Goal: Information Seeking & Learning: Learn about a topic

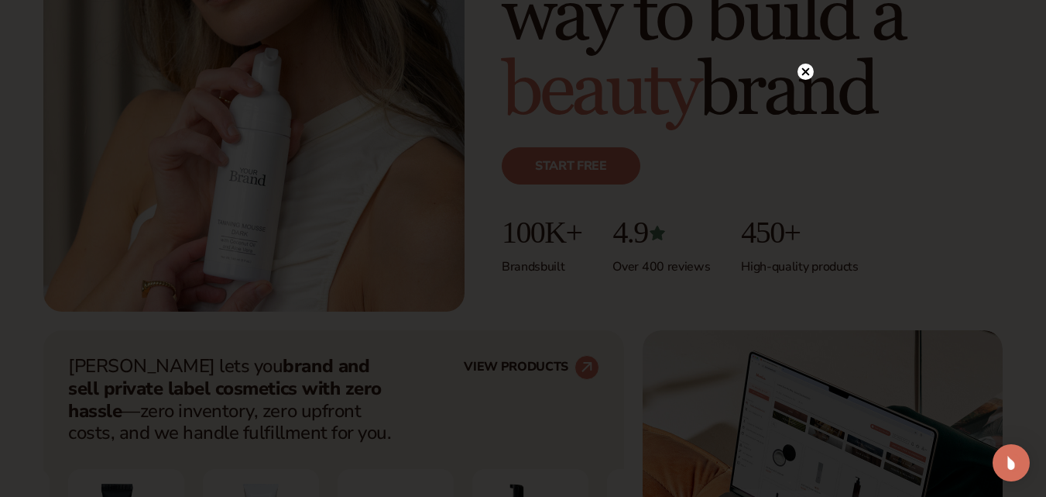
scroll to position [315, 0]
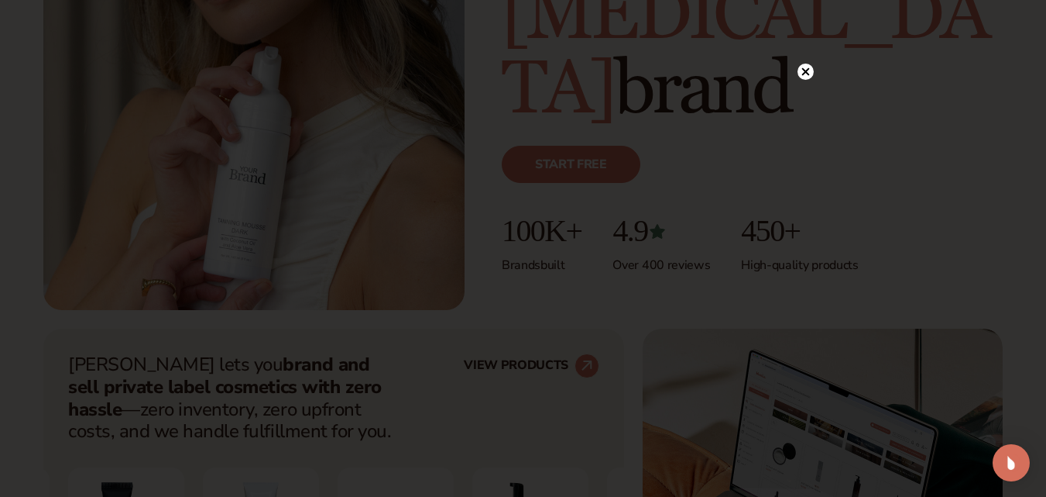
click at [806, 68] on circle at bounding box center [806, 72] width 16 height 16
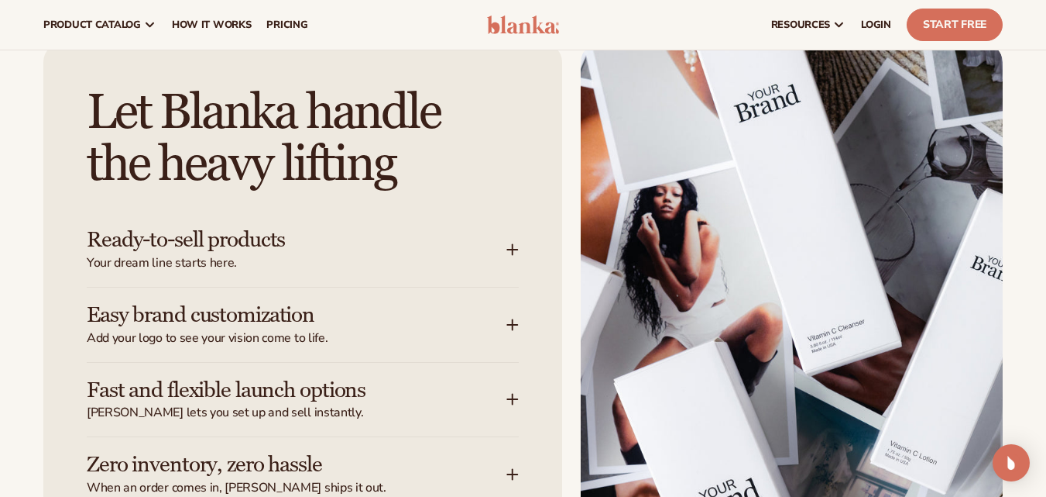
scroll to position [1857, 0]
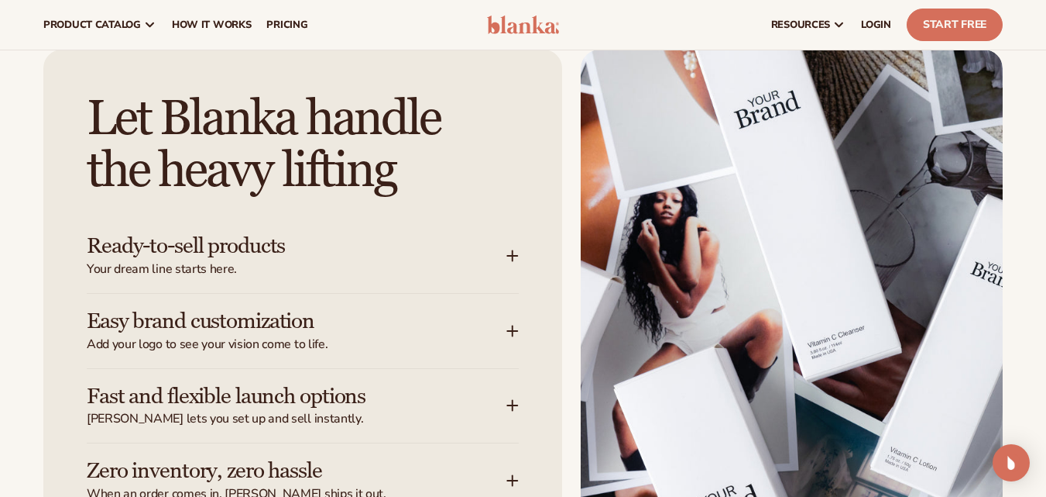
click at [124, 265] on span "Your dream line starts here." at bounding box center [297, 269] width 420 height 16
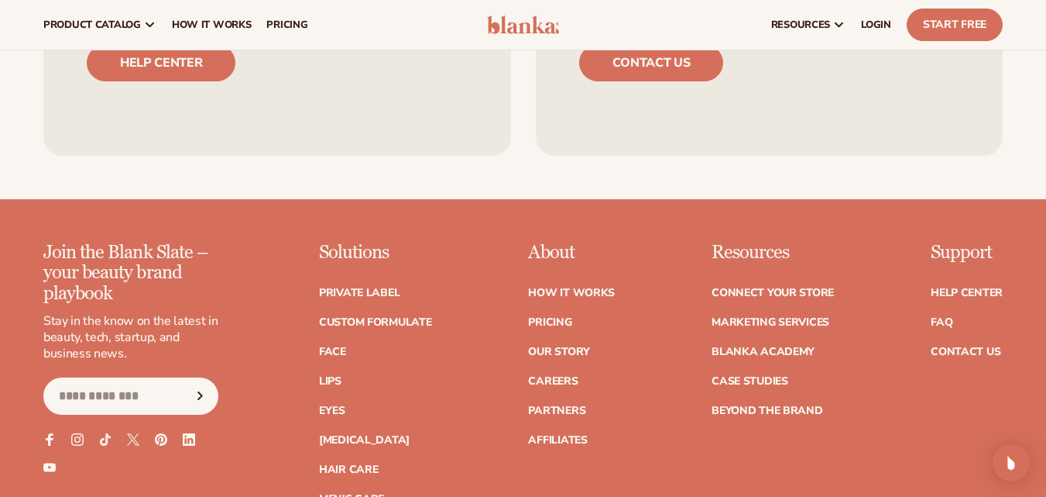
scroll to position [5995, 0]
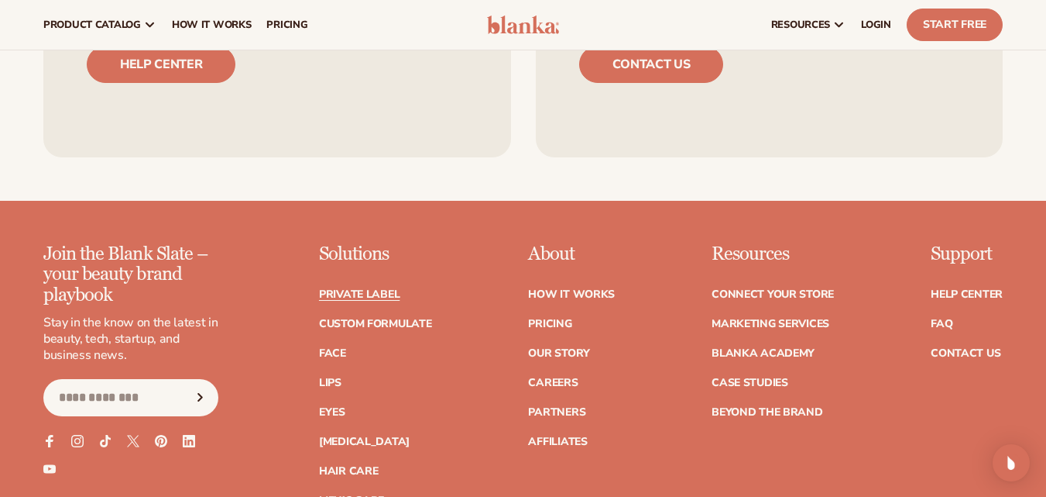
click at [333, 289] on link "Private label" at bounding box center [359, 294] width 81 height 11
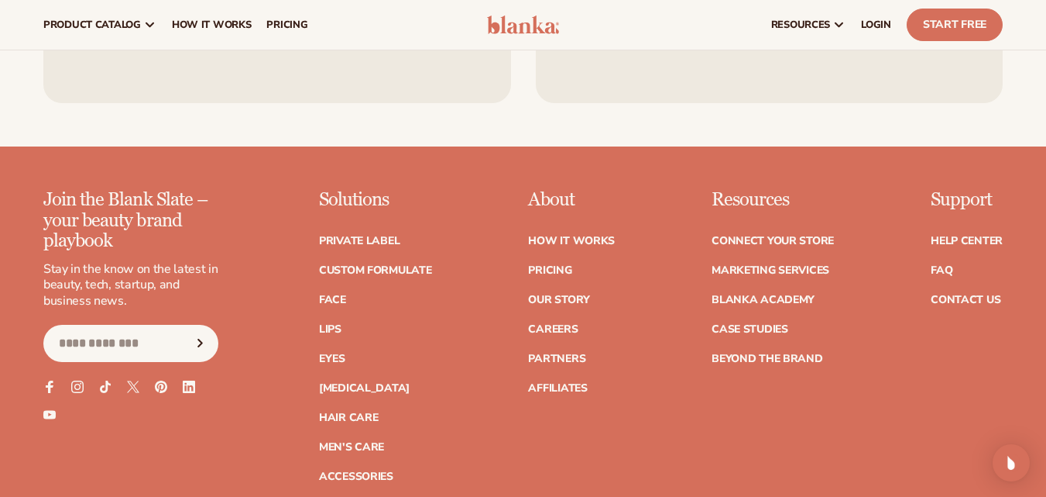
scroll to position [2578, 0]
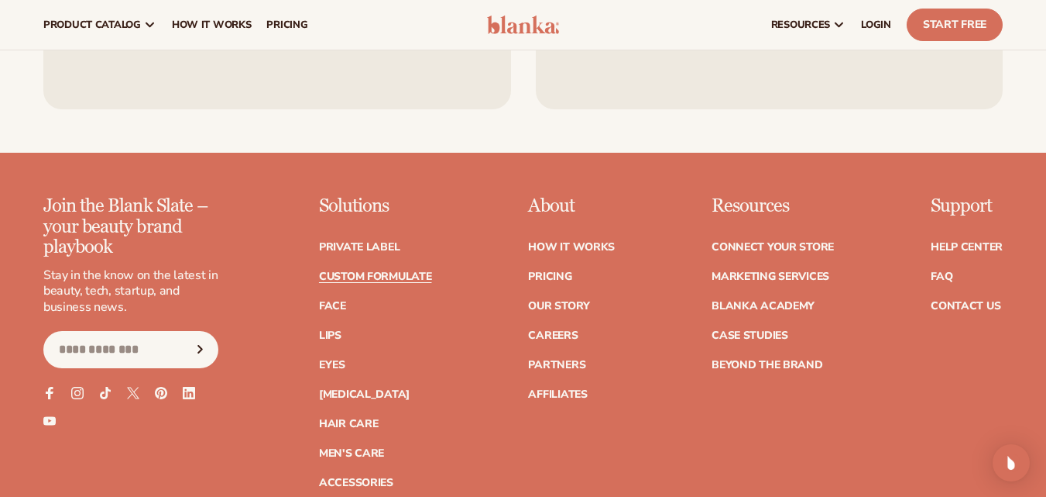
click at [339, 279] on link "Custom formulate" at bounding box center [375, 276] width 113 height 11
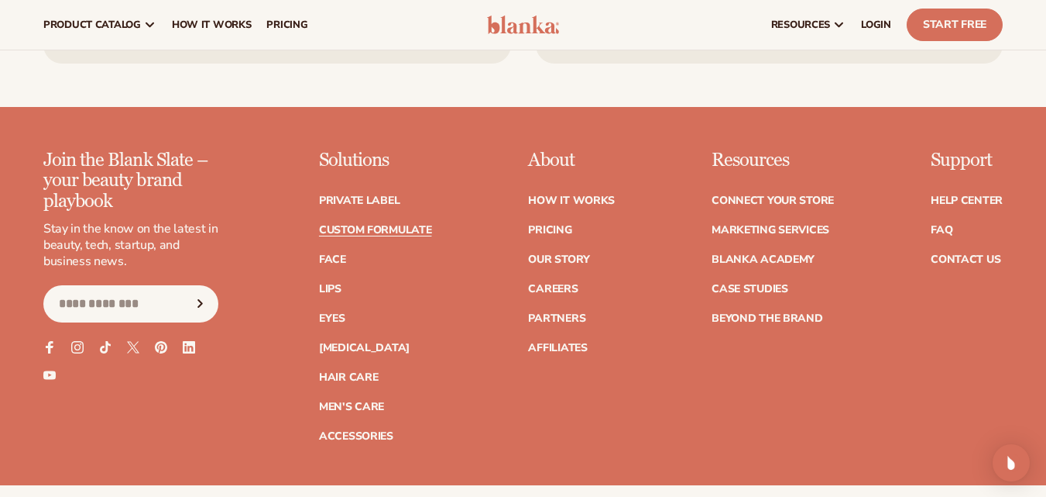
scroll to position [2173, 0]
click at [335, 264] on link "Face" at bounding box center [332, 260] width 27 height 11
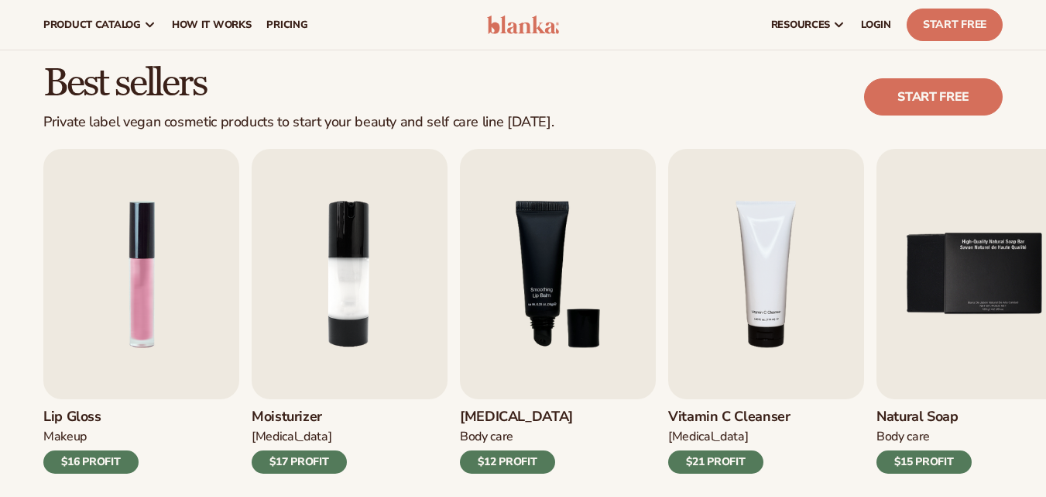
scroll to position [392, 0]
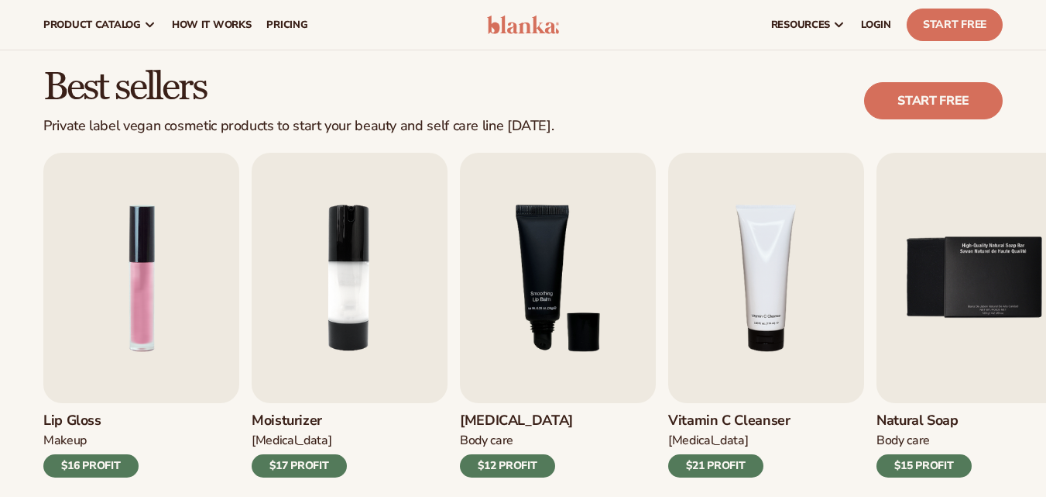
click at [298, 325] on img "2 / 9" at bounding box center [350, 278] width 196 height 250
click at [294, 352] on img "2 / 9" at bounding box center [350, 278] width 196 height 250
click at [292, 388] on img "2 / 9" at bounding box center [350, 278] width 196 height 250
click at [280, 475] on div "$17 PROFIT" at bounding box center [299, 465] width 95 height 23
click at [280, 465] on div "$17 PROFIT" at bounding box center [299, 465] width 95 height 23
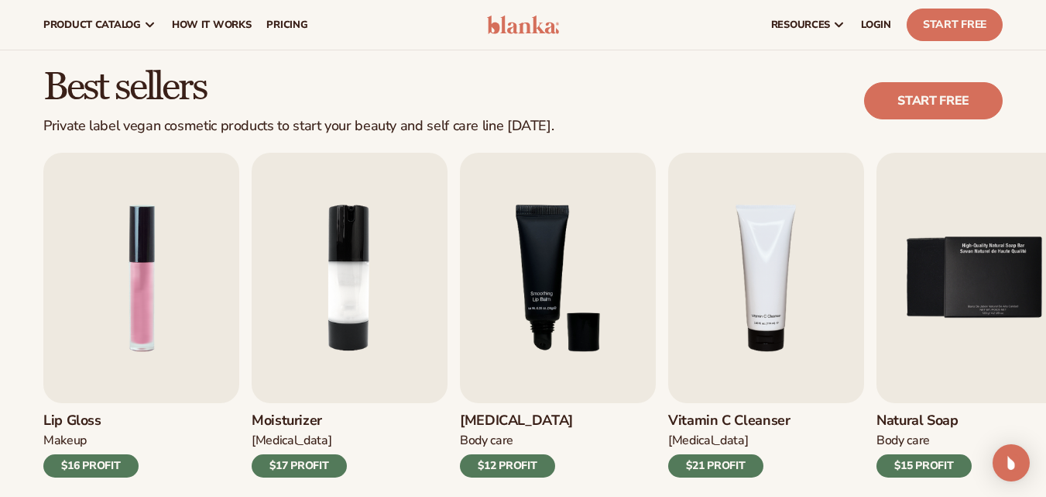
click at [278, 452] on div "Moisturizer Skin Care $17 PROFIT" at bounding box center [350, 440] width 196 height 74
click at [315, 364] on img "2 / 9" at bounding box center [350, 278] width 196 height 250
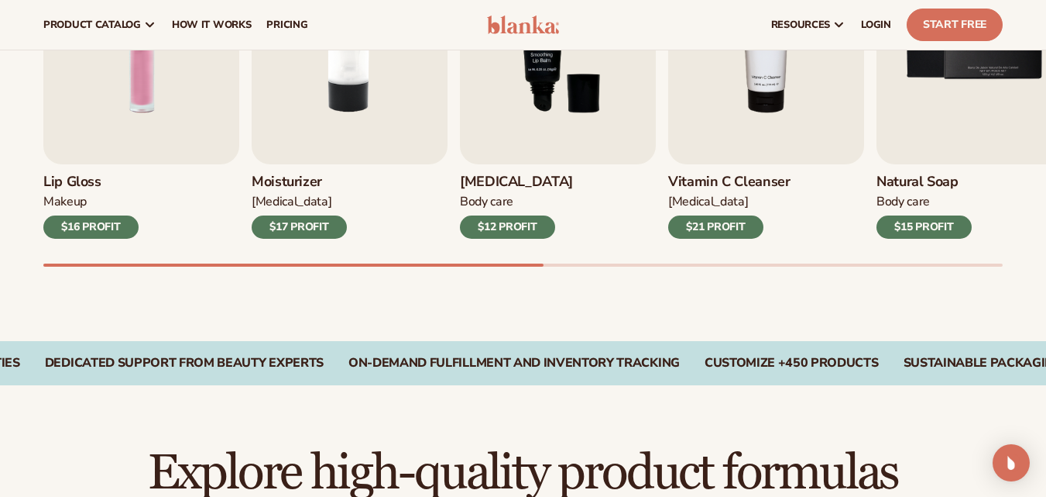
click at [122, 113] on img "1 / 9" at bounding box center [141, 39] width 196 height 250
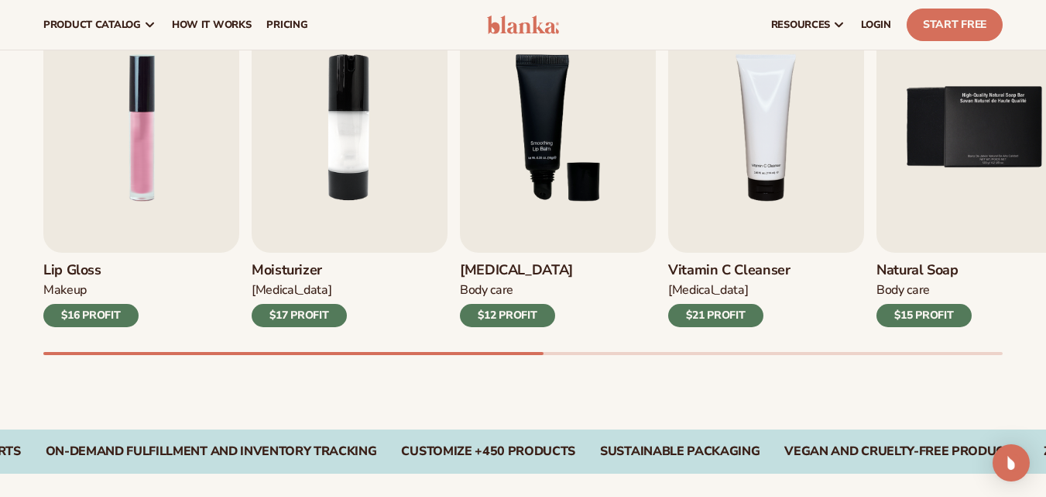
scroll to position [541, 0]
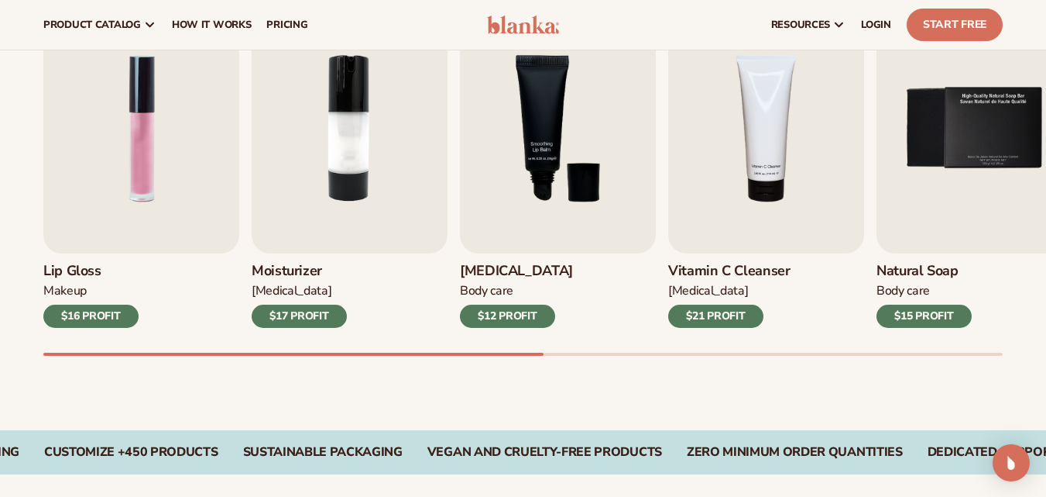
click at [552, 187] on img "3 / 9" at bounding box center [558, 128] width 196 height 250
click at [699, 177] on img "4 / 9" at bounding box center [766, 128] width 196 height 250
click at [930, 199] on img "5 / 9" at bounding box center [975, 128] width 196 height 250
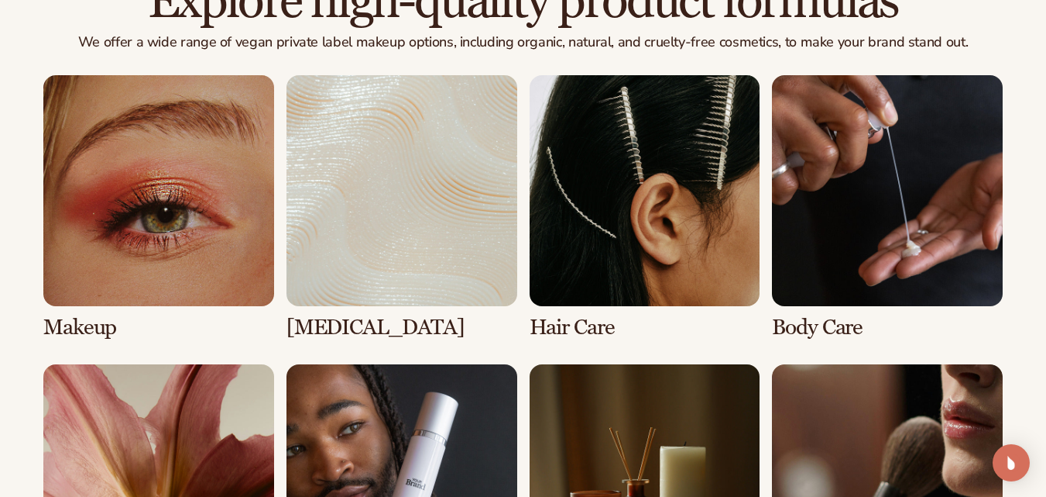
scroll to position [1105, 0]
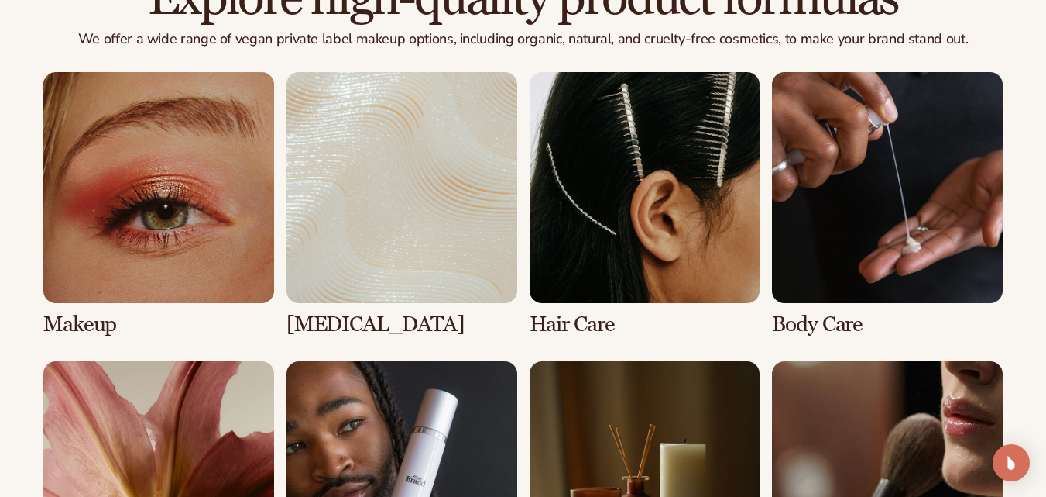
click at [356, 217] on link "2 / 8" at bounding box center [402, 204] width 231 height 264
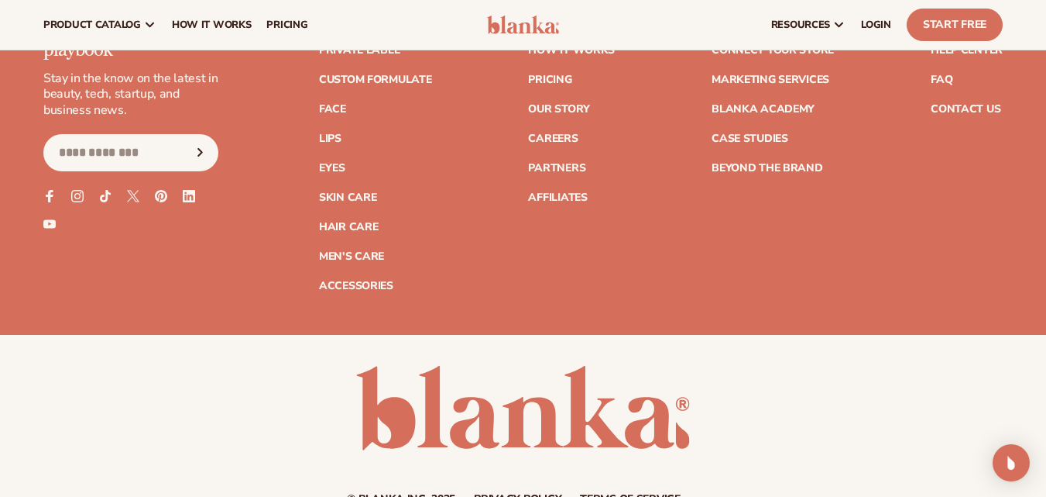
scroll to position [2720, 0]
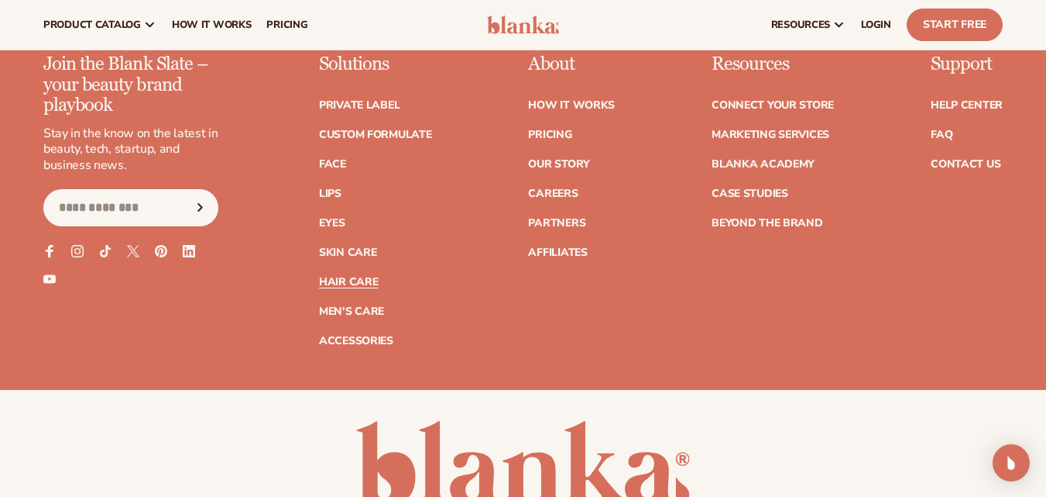
click at [332, 281] on link "Hair Care" at bounding box center [348, 282] width 59 height 11
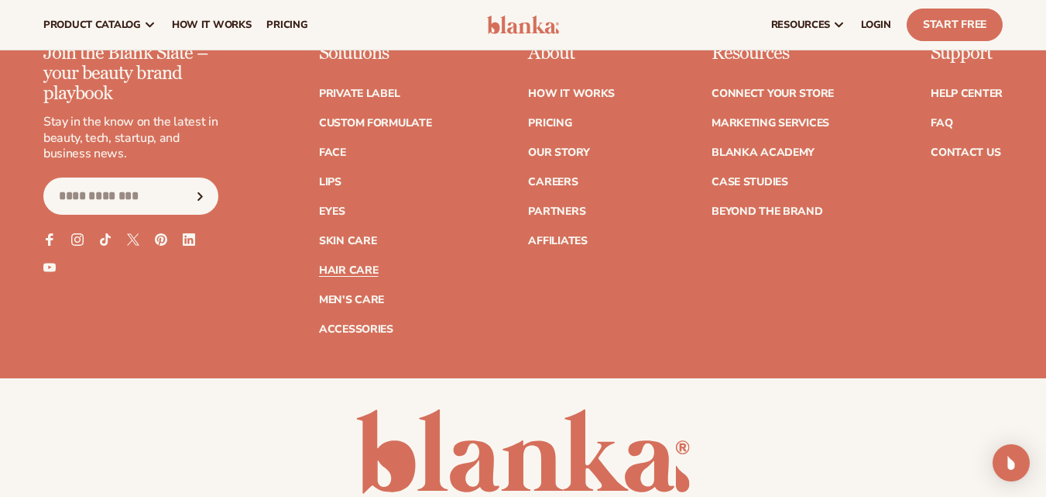
scroll to position [3005, 0]
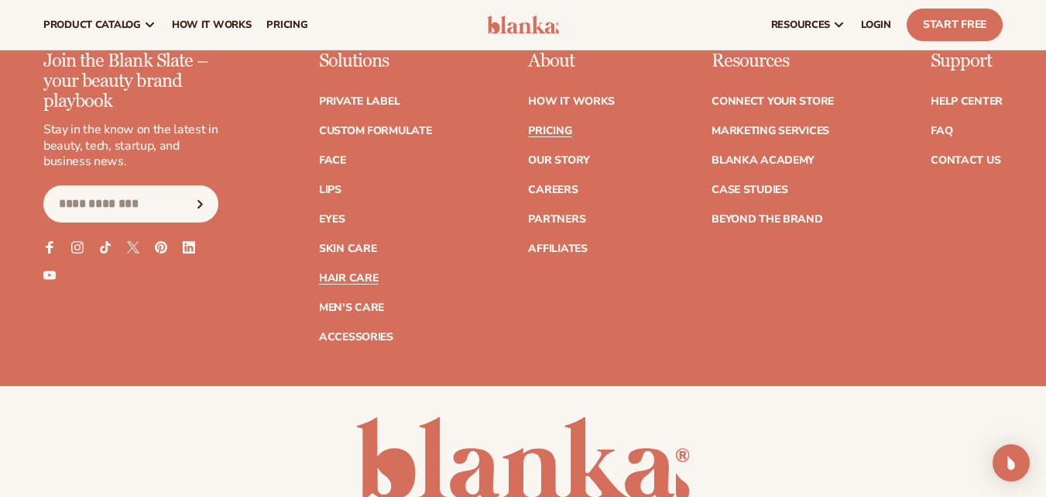
click at [531, 132] on link "Pricing" at bounding box center [549, 130] width 43 height 11
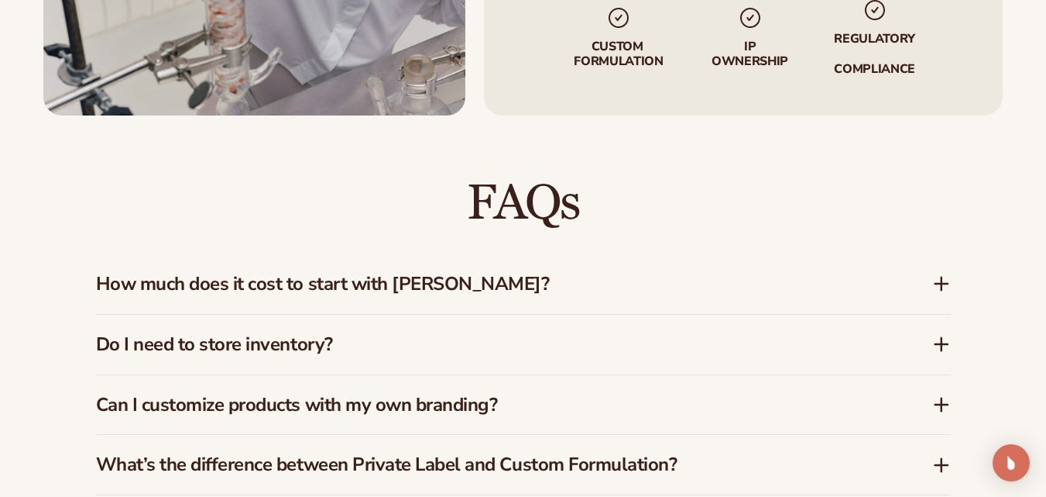
scroll to position [1160, 0]
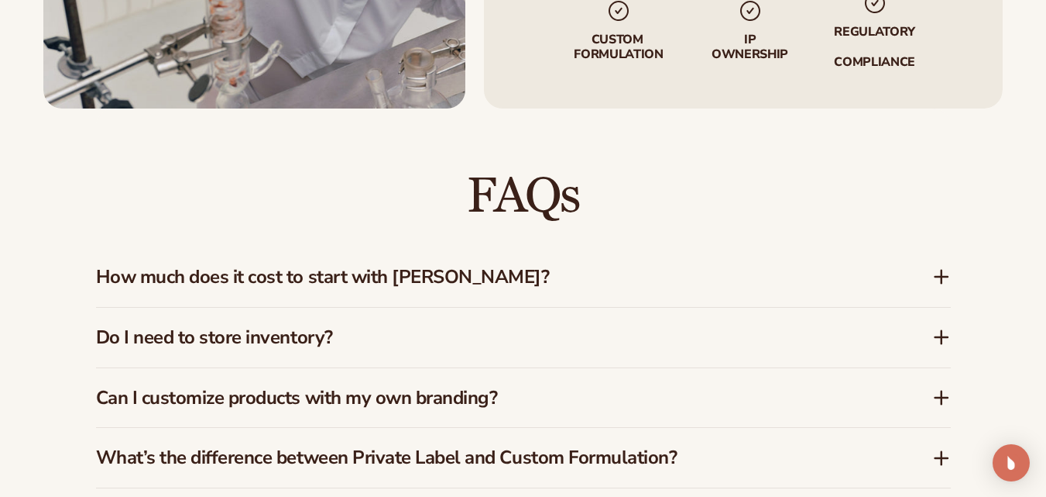
click at [158, 266] on h3 "How much does it cost to start with [PERSON_NAME]?" at bounding box center [491, 277] width 790 height 22
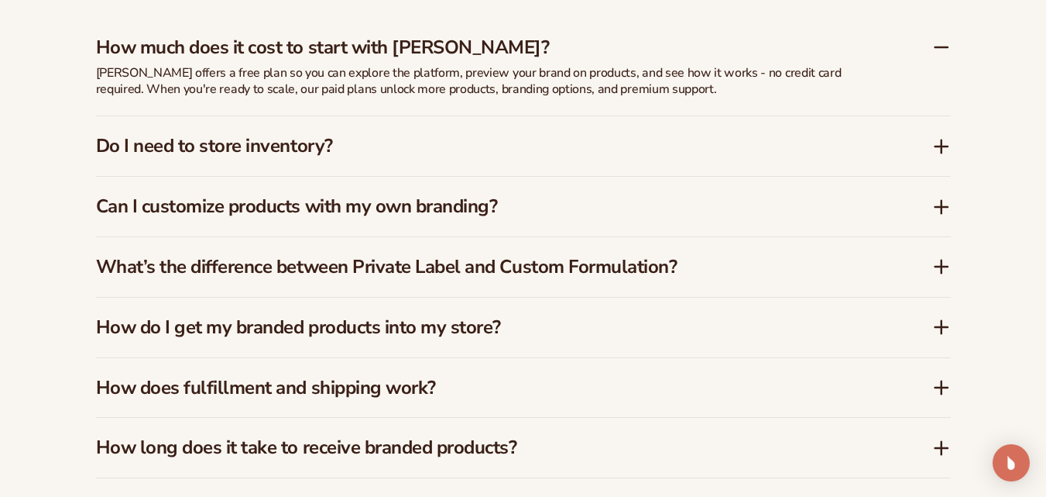
scroll to position [1390, 0]
click at [139, 194] on h3 "Can I customize products with my own branding?" at bounding box center [491, 205] width 790 height 22
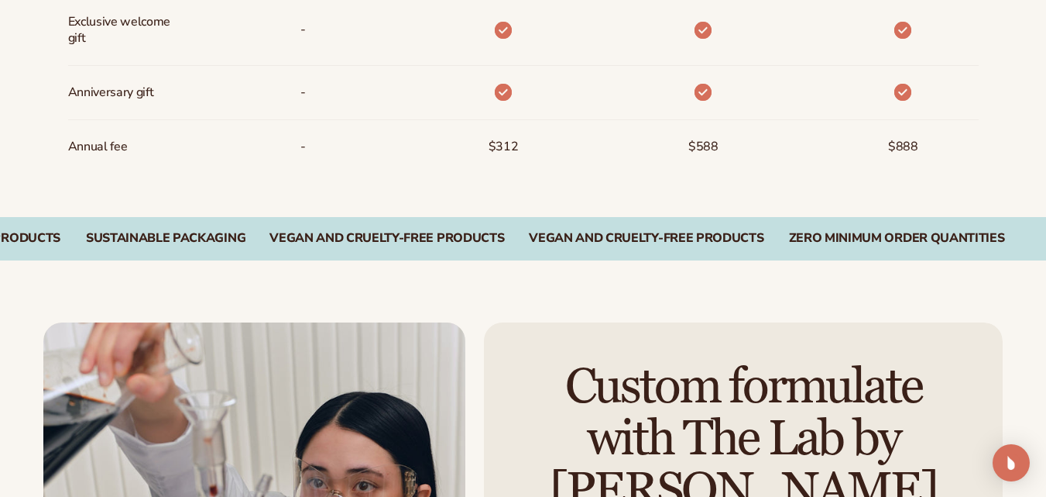
scroll to position [2310, 0]
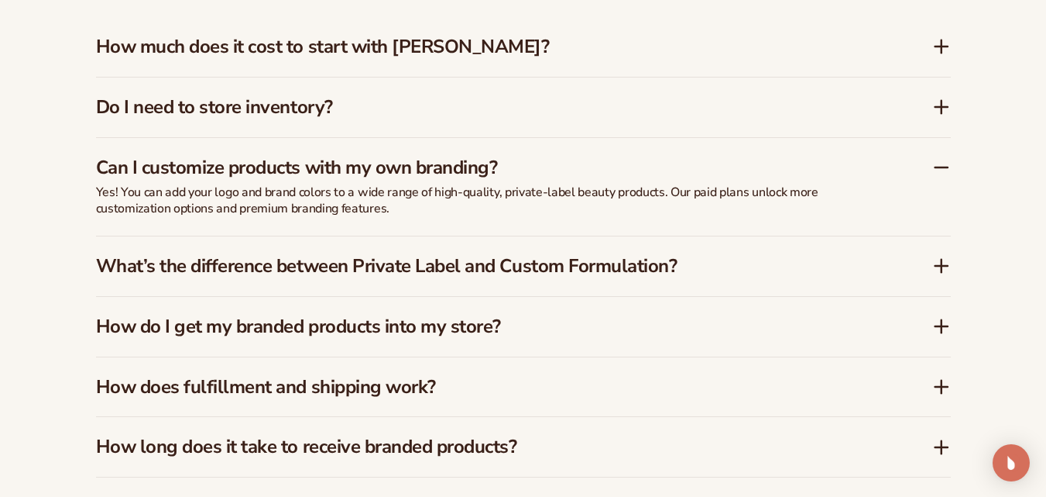
click at [126, 265] on div "What’s the difference between Private Label and Custom Formulation?" at bounding box center [523, 266] width 855 height 60
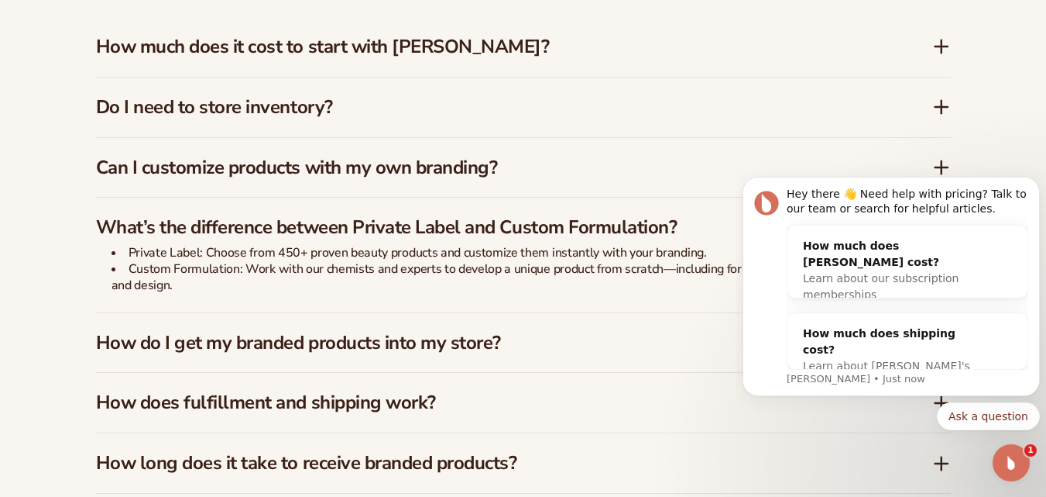
scroll to position [0, 0]
click at [812, 272] on span "Learn about our subscription memberships" at bounding box center [881, 286] width 156 height 29
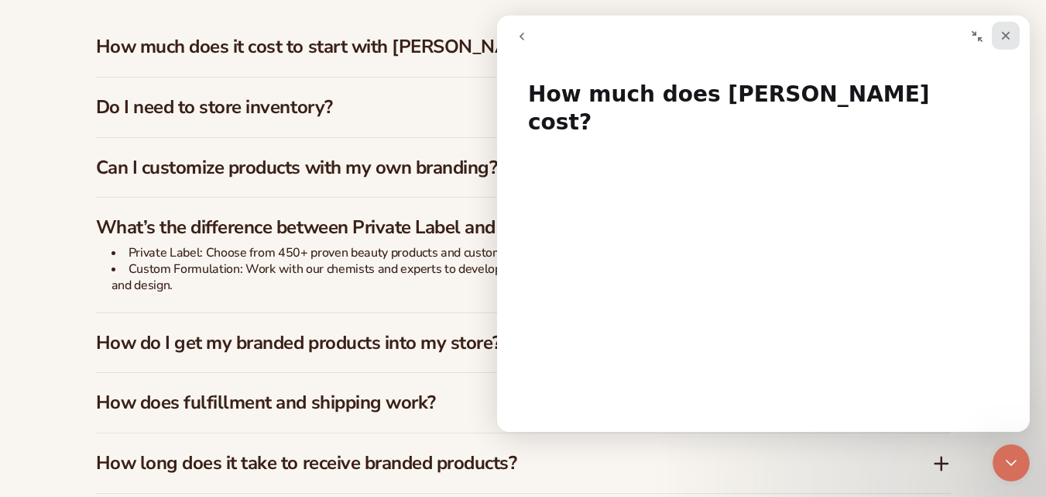
click at [1011, 25] on div "Close" at bounding box center [1006, 36] width 28 height 28
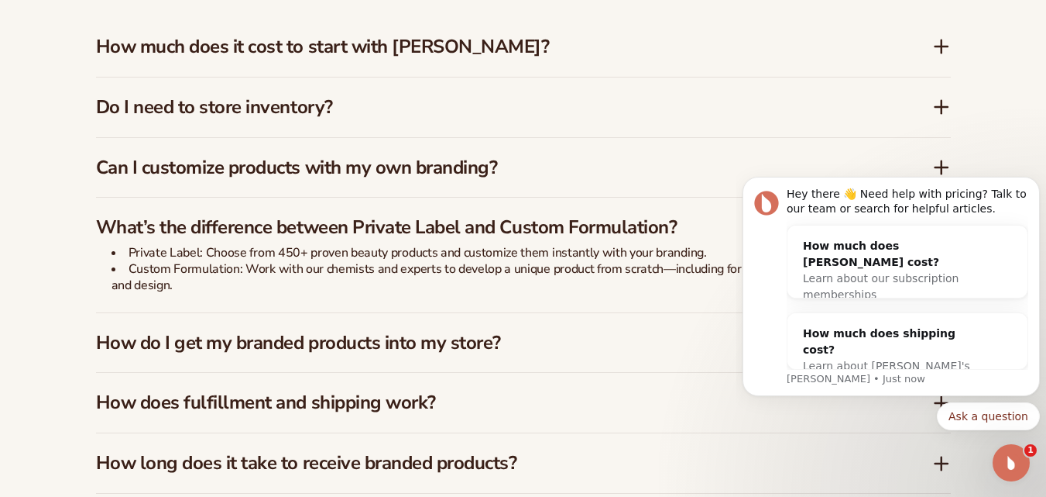
click at [37, 396] on div "FAQs How much does it cost to start with [PERSON_NAME]? [PERSON_NAME] offers a …" at bounding box center [523, 246] width 1046 height 737
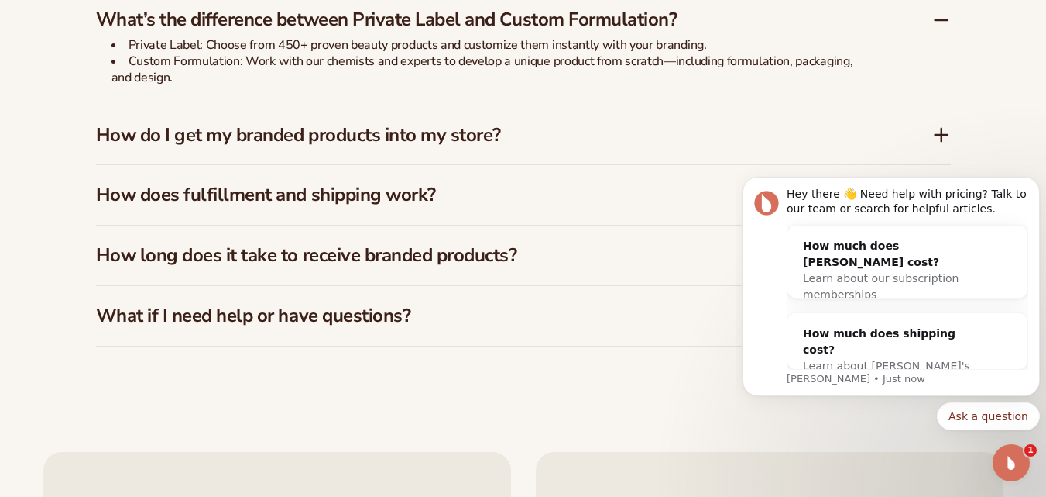
scroll to position [2518, 0]
click at [129, 125] on h3 "How do I get my branded products into my store?" at bounding box center [491, 134] width 790 height 22
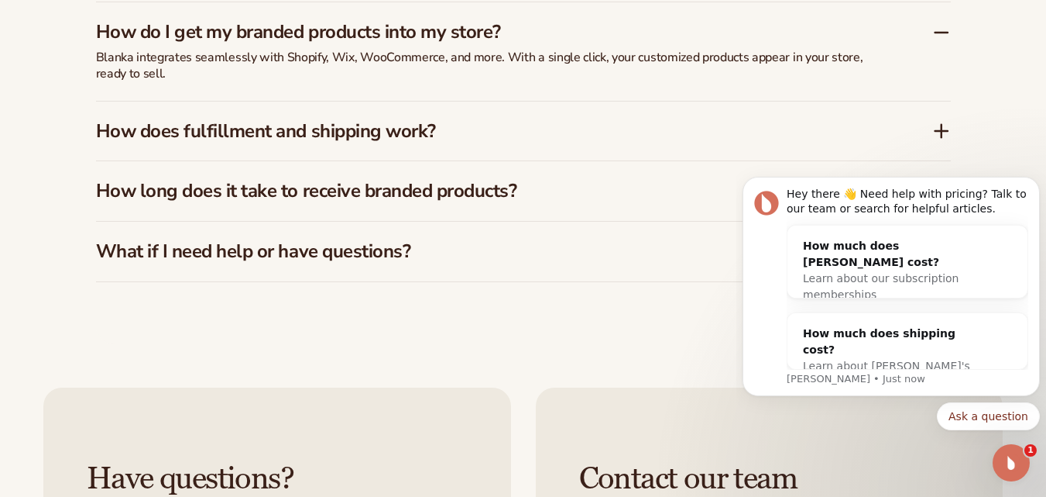
scroll to position [2566, 0]
click at [155, 119] on h3 "How does fulfillment and shipping work?" at bounding box center [491, 130] width 790 height 22
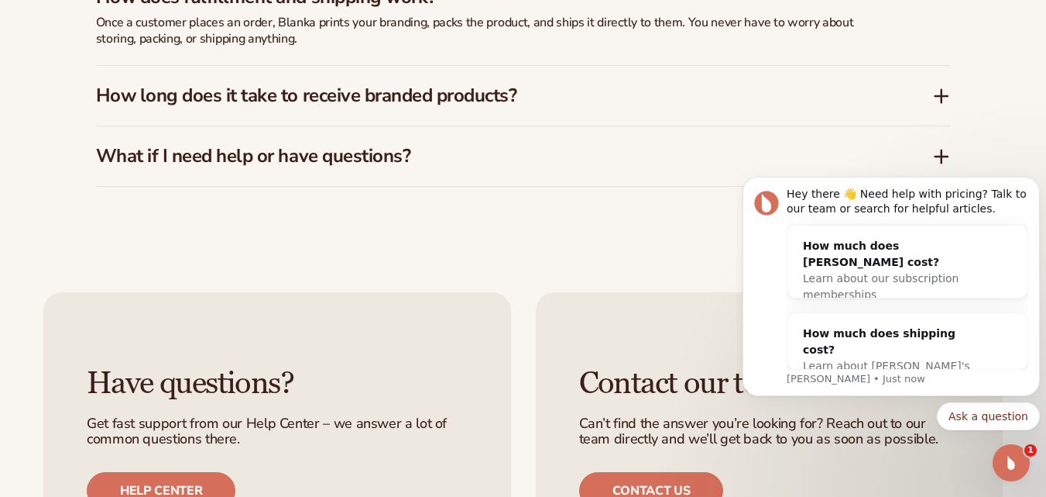
scroll to position [2663, 0]
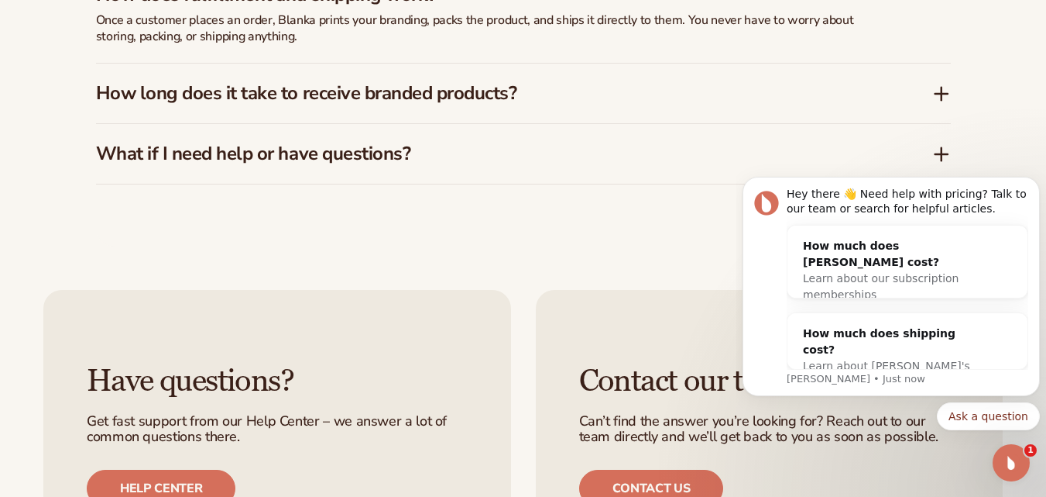
click at [160, 82] on h3 "How long does it take to receive branded products?" at bounding box center [491, 93] width 790 height 22
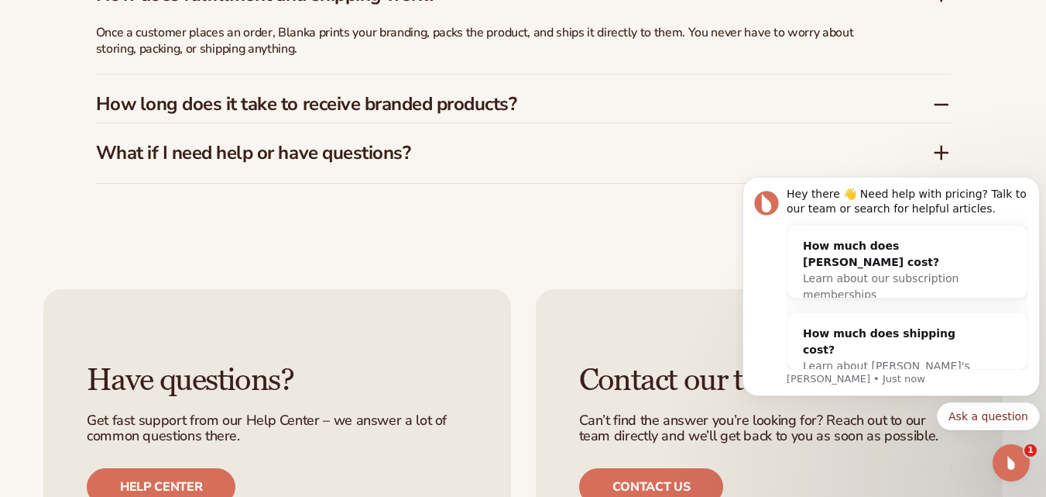
scroll to position [2675, 0]
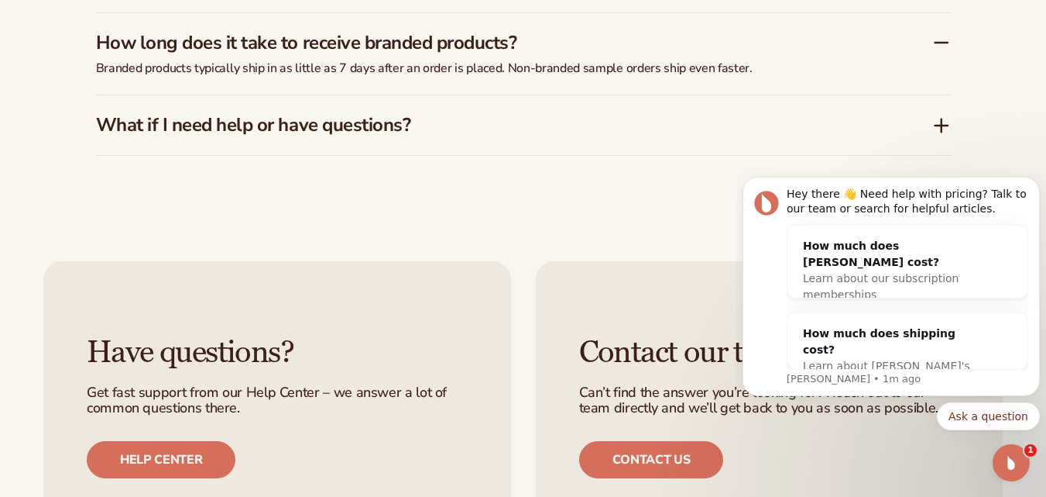
click at [146, 114] on h3 "What if I need help or have questions?" at bounding box center [491, 125] width 790 height 22
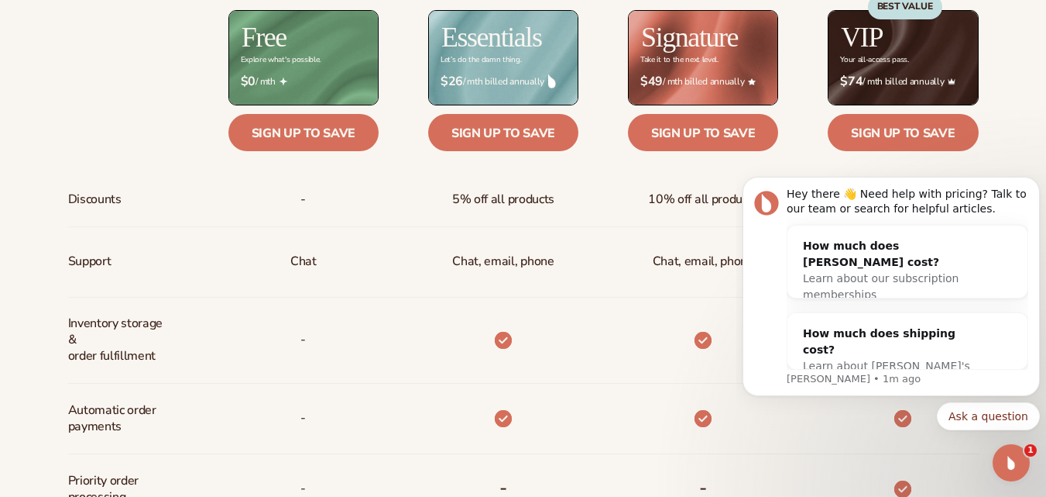
scroll to position [668, 0]
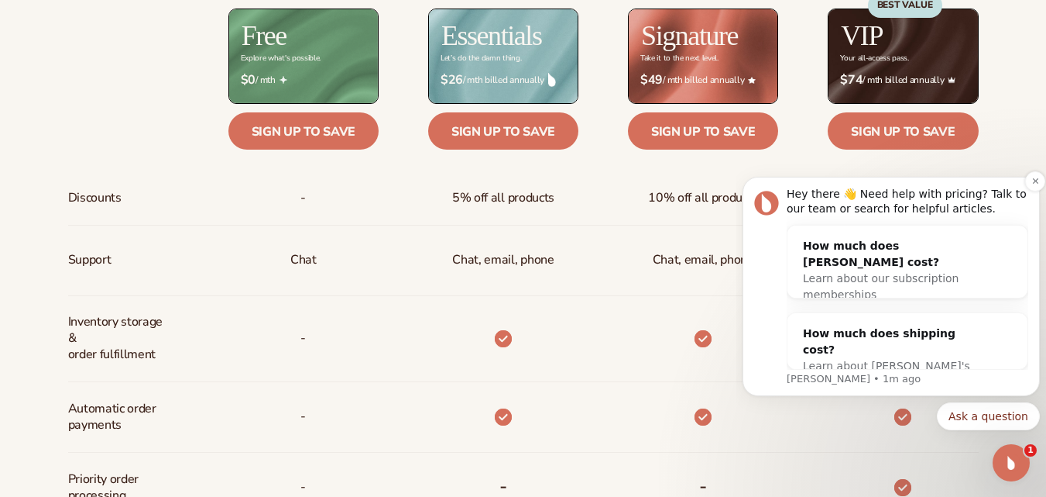
click at [761, 277] on div "Hey there 👋 Need help with pricing? Talk to our team or search for helpful arti…" at bounding box center [891, 286] width 274 height 199
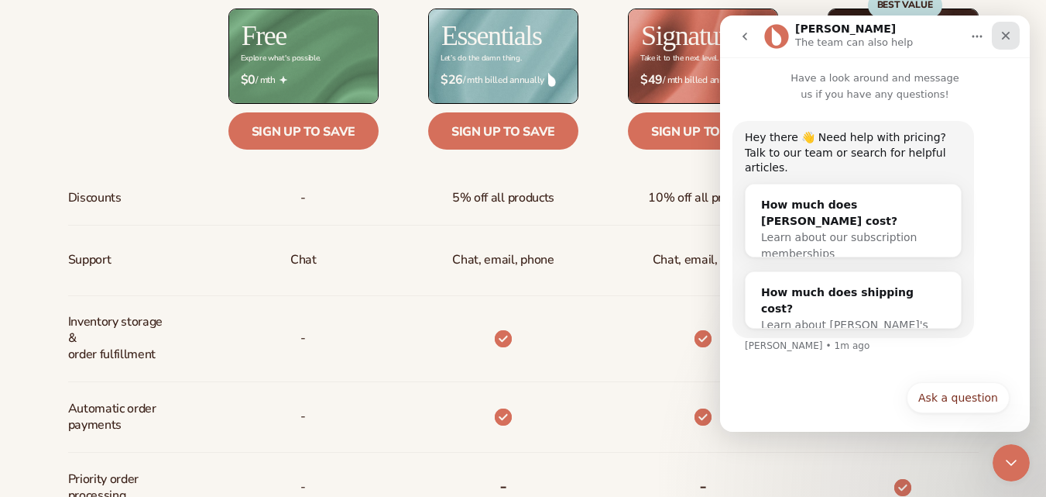
click at [1011, 32] on icon "Close" at bounding box center [1006, 35] width 12 height 12
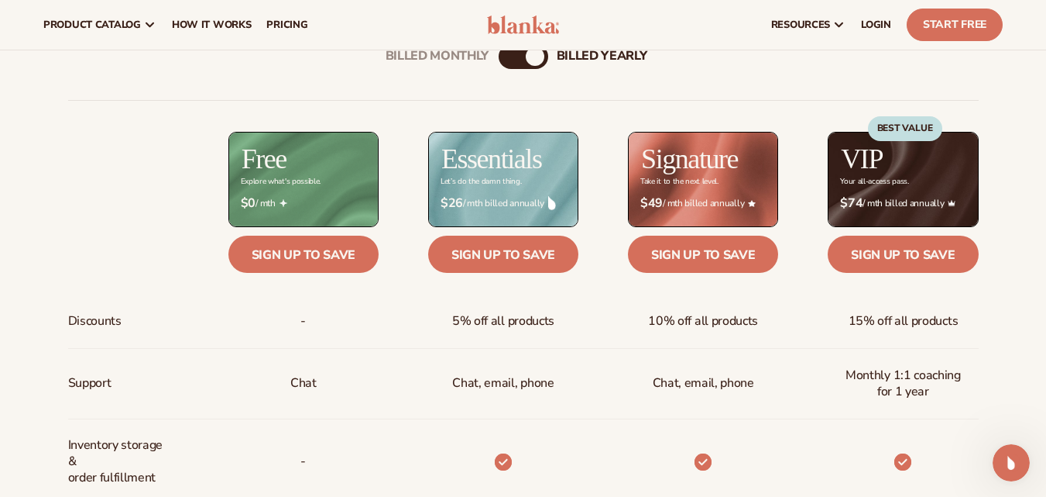
scroll to position [538, 0]
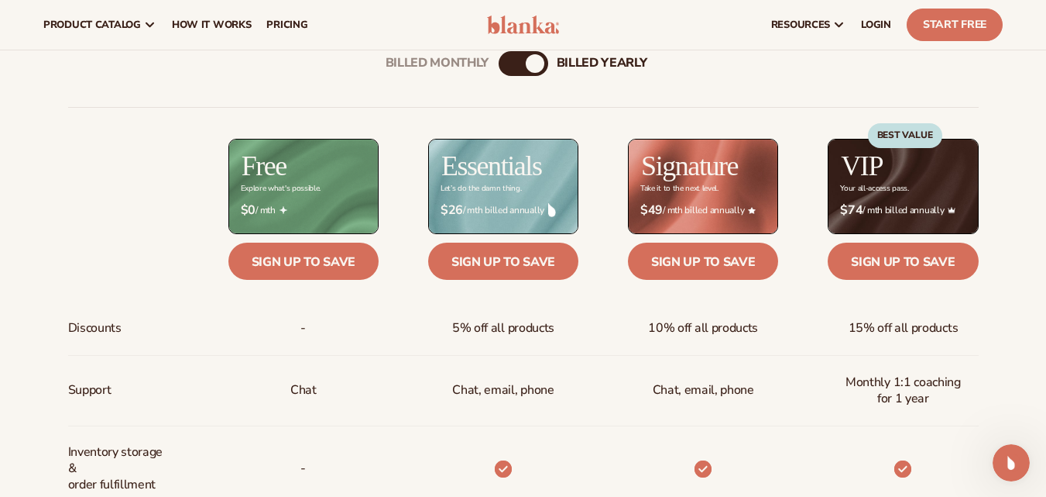
click at [514, 67] on div "Billed Monthly" at bounding box center [508, 63] width 19 height 19
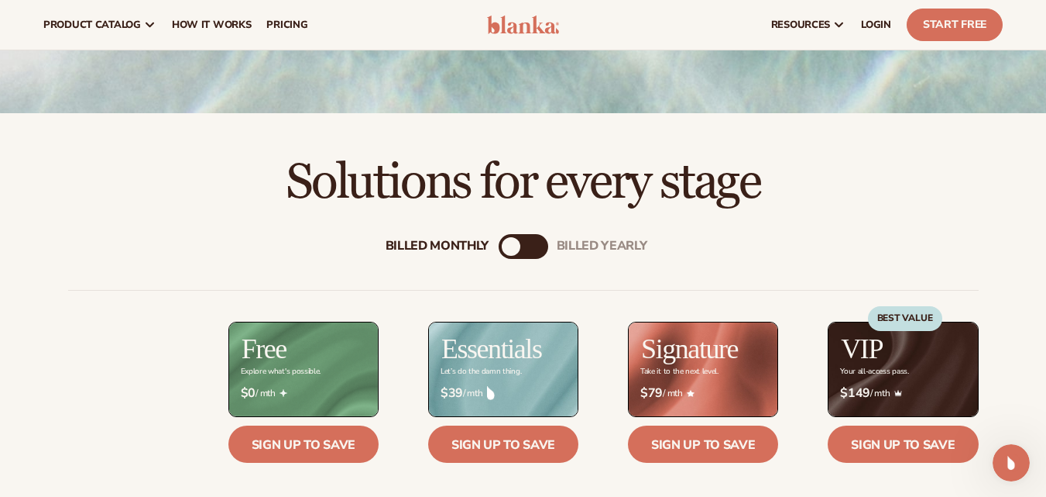
scroll to position [354, 0]
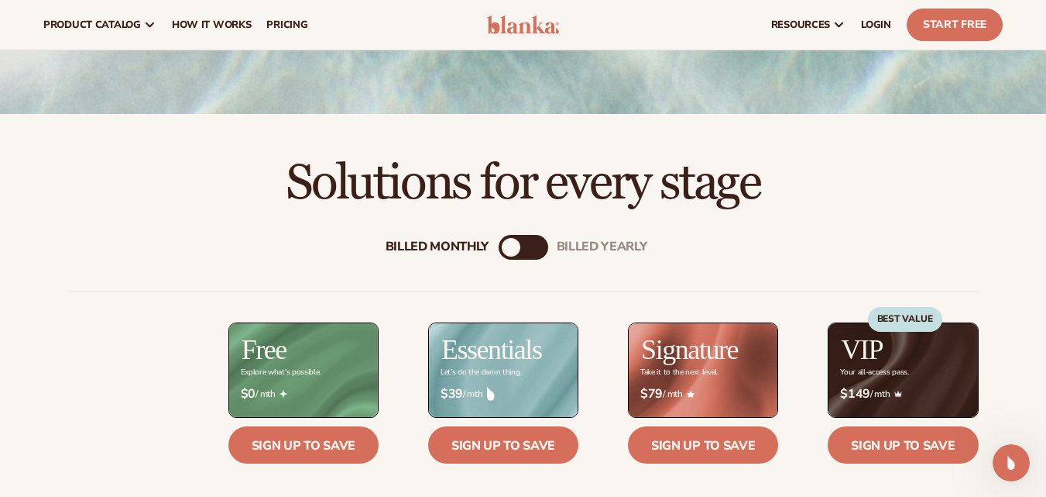
click at [521, 259] on div "Billed Monthly billed Yearly" at bounding box center [524, 247] width 50 height 25
click at [515, 242] on div "Billed Monthly" at bounding box center [511, 247] width 19 height 19
click at [515, 250] on div "Billed Monthly" at bounding box center [511, 247] width 19 height 19
click at [585, 246] on div "billed Yearly" at bounding box center [602, 246] width 91 height 15
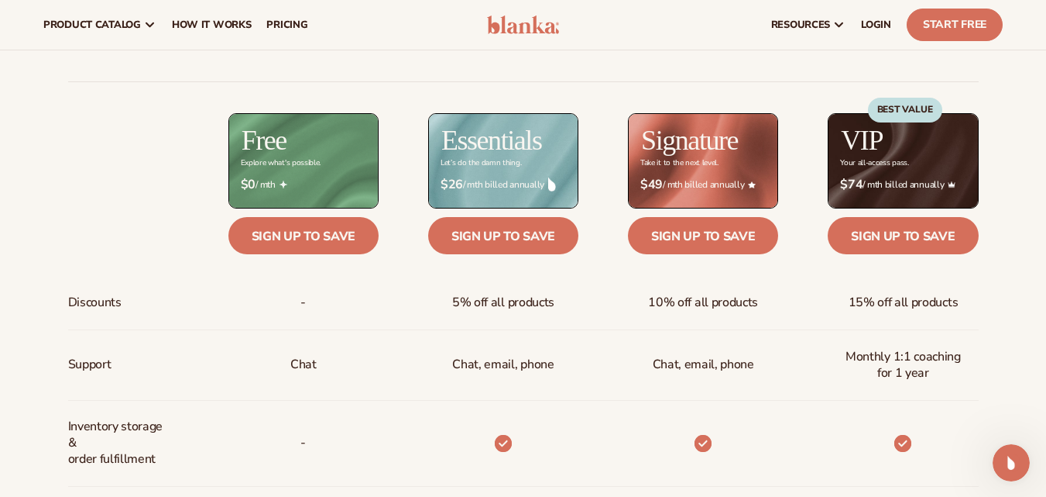
scroll to position [560, 0]
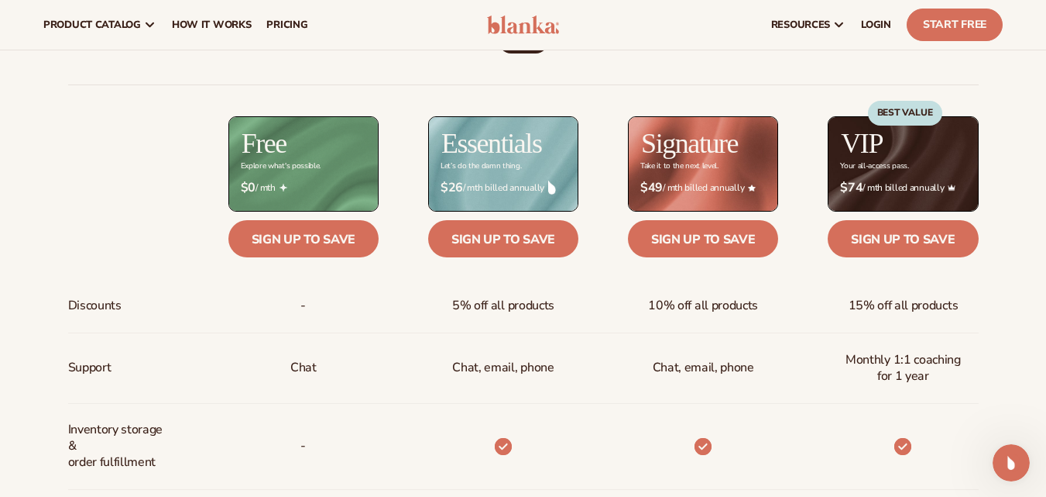
click at [954, 177] on div "$ $74 / mth billed annually" at bounding box center [903, 188] width 150 height 40
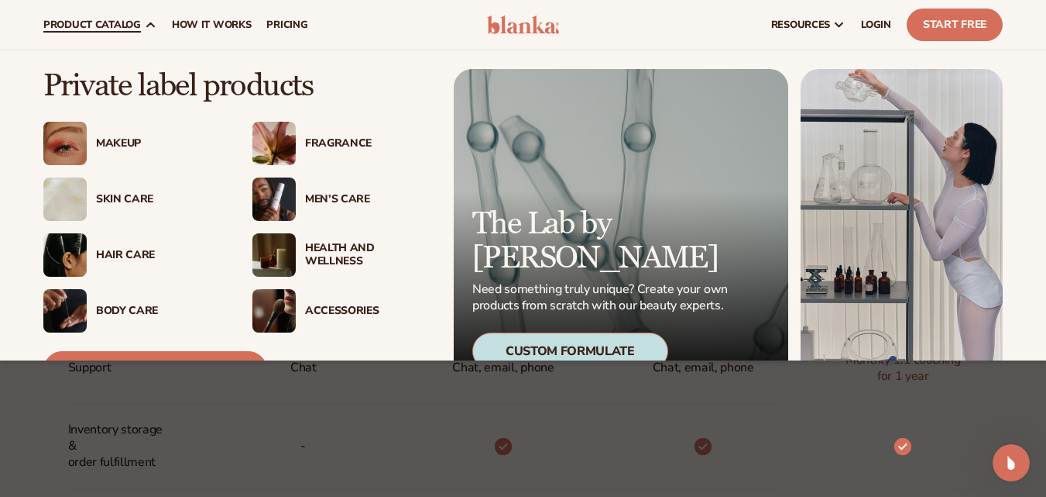
click at [109, 131] on div "Makeup" at bounding box center [132, 143] width 178 height 43
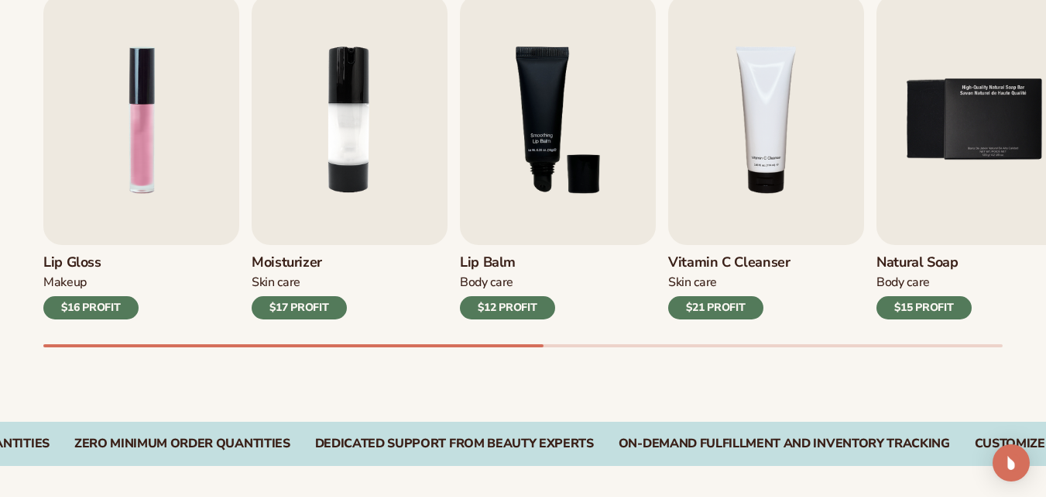
scroll to position [551, 0]
